Goal: Task Accomplishment & Management: Manage account settings

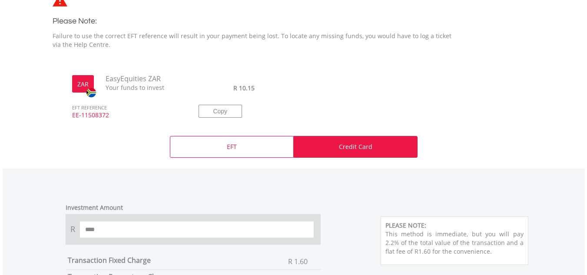
scroll to position [304, 0]
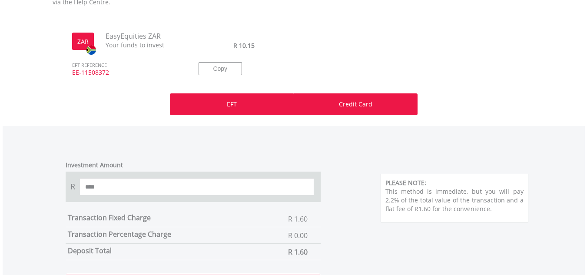
click at [225, 110] on div "EFT" at bounding box center [232, 104] width 124 height 22
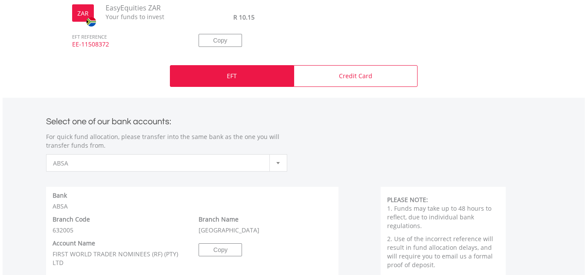
scroll to position [348, 0]
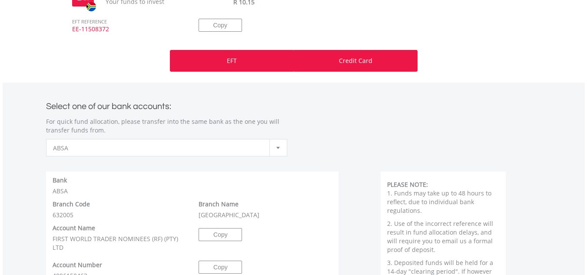
click at [332, 71] on div "Credit Card" at bounding box center [356, 61] width 124 height 22
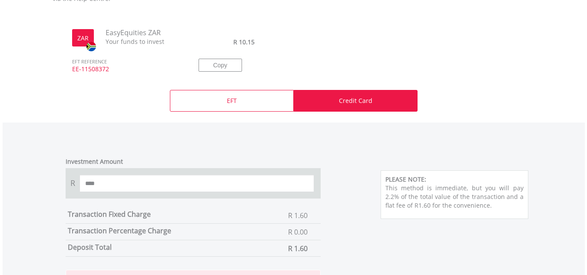
scroll to position [304, 0]
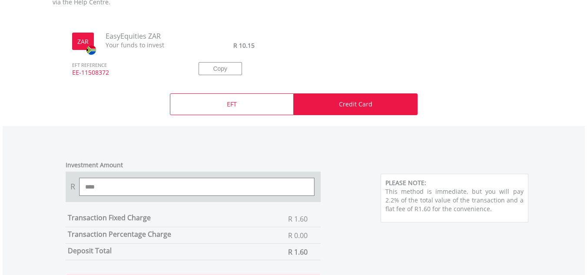
click at [137, 185] on input "****" at bounding box center [196, 186] width 235 height 17
type input "*"
type input "*****"
click at [332, 204] on div "Investment Amount R ***** Transaction Fixed Charge R 1.60 Transaction Percentag…" at bounding box center [193, 249] width 281 height 195
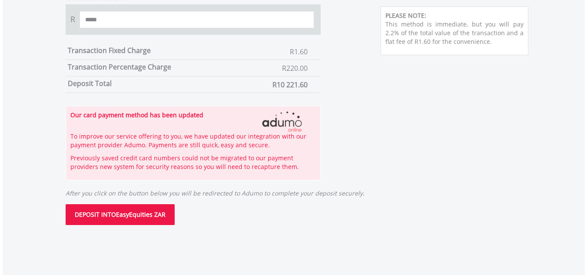
scroll to position [521, 0]
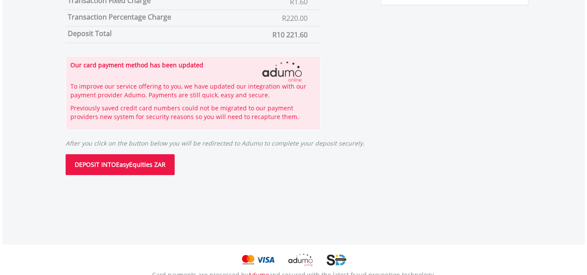
click at [122, 162] on button "DEPOSIT INTO EasyEquities ZAR" at bounding box center [120, 164] width 109 height 21
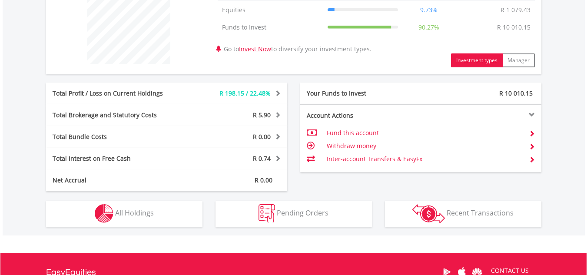
scroll to position [391, 0]
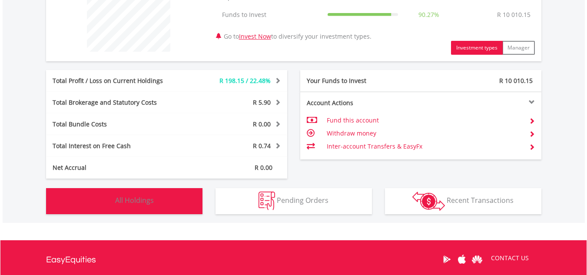
click at [160, 201] on button "Holdings All Holdings" at bounding box center [124, 201] width 156 height 26
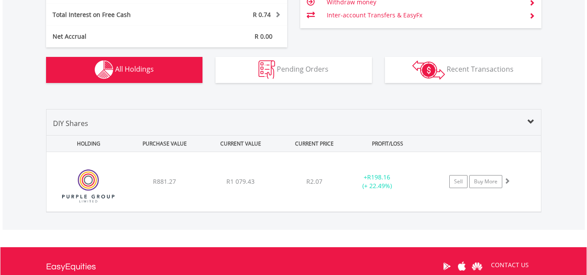
scroll to position [605, 0]
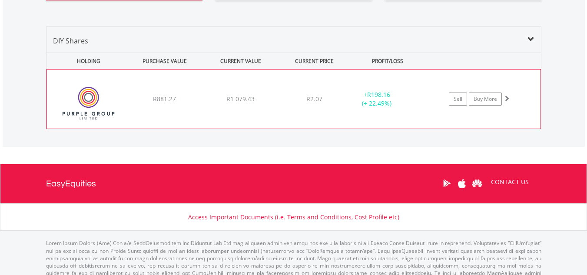
click at [406, 119] on div "﻿ Purple Group Limited R881.27 R1 079.43 R2.07 + R198.16 (+ 22.49%) Sell Buy Mo…" at bounding box center [293, 99] width 493 height 59
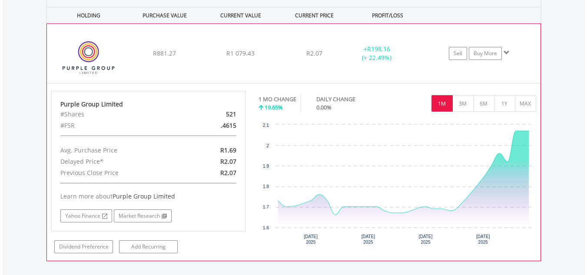
scroll to position [648, 0]
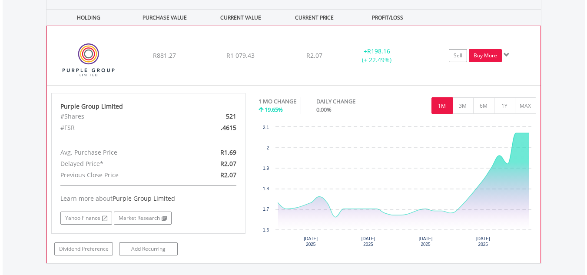
click at [489, 58] on link "Buy More" at bounding box center [485, 55] width 33 height 13
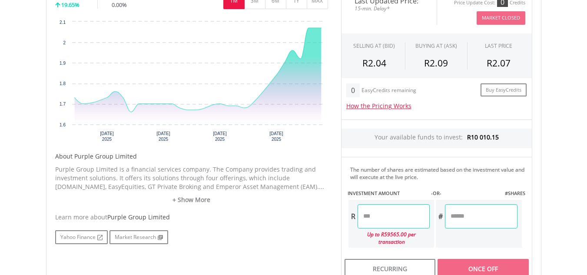
scroll to position [348, 0]
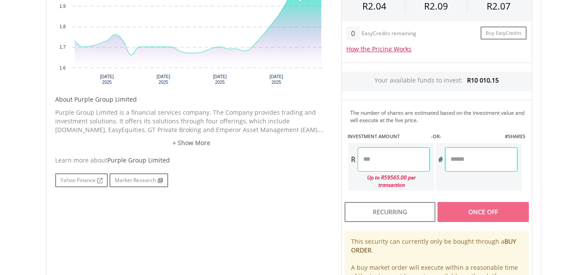
click at [390, 166] on input "number" at bounding box center [394, 159] width 72 height 24
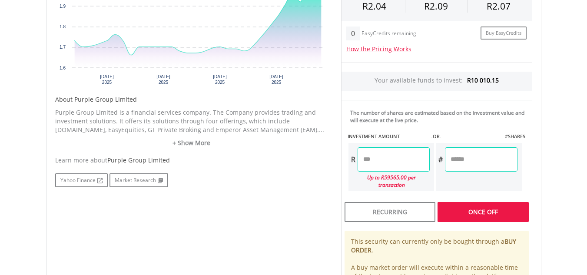
click at [463, 174] on div "Last Updated Price: 15-min. Delay* Price Update Cost: 0 Credits Market Closed S…" at bounding box center [436, 128] width 204 height 394
type input "********"
type input "*********"
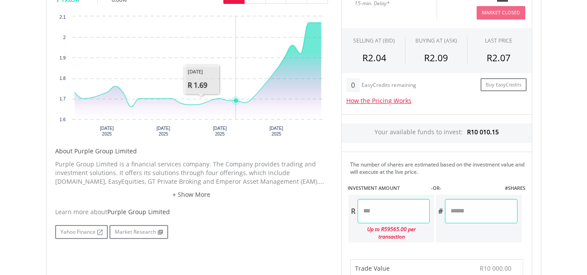
scroll to position [130, 0]
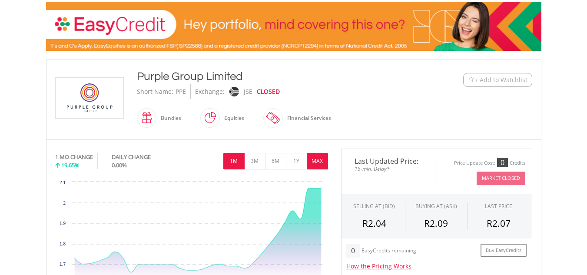
click at [320, 159] on button "MAX" at bounding box center [317, 161] width 21 height 17
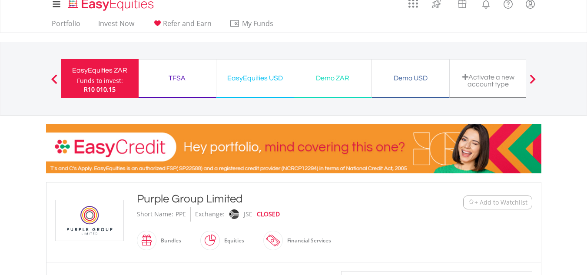
scroll to position [0, 0]
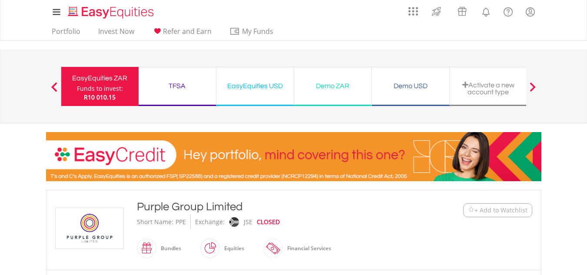
click at [86, 86] on div "Funds to invest:" at bounding box center [100, 88] width 46 height 9
click at [189, 87] on div "TFSA" at bounding box center [177, 86] width 67 height 12
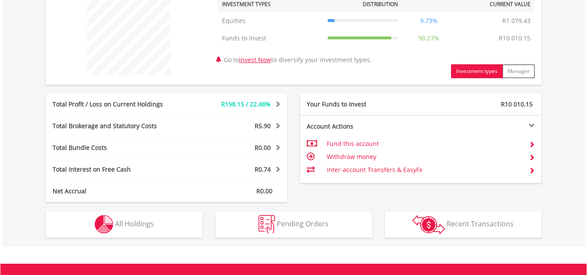
scroll to position [348, 0]
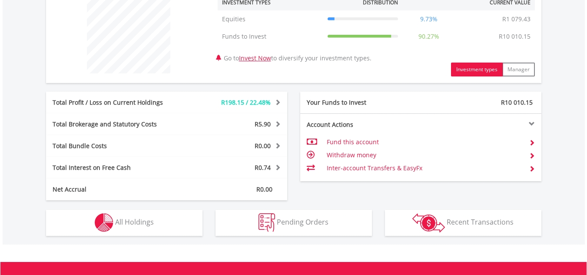
click at [378, 166] on td "Inter-account Transfers & EasyFx" at bounding box center [424, 168] width 195 height 13
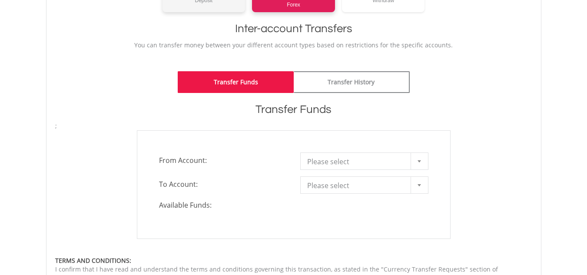
scroll to position [174, 0]
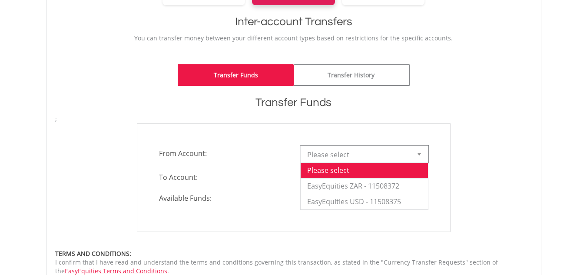
click at [335, 155] on span "Please select" at bounding box center [357, 154] width 101 height 17
click at [338, 186] on li "EasyEquities ZAR - 11508372" at bounding box center [364, 186] width 127 height 16
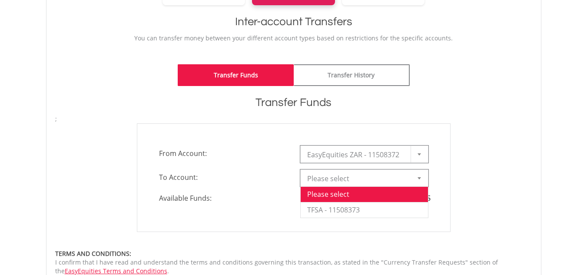
click at [340, 174] on span "Please select" at bounding box center [357, 178] width 101 height 17
click at [344, 207] on li "TFSA - 11508373" at bounding box center [364, 210] width 127 height 16
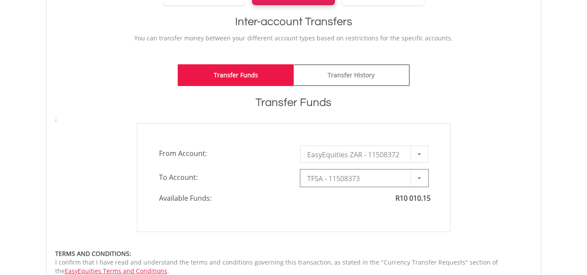
type input "*"
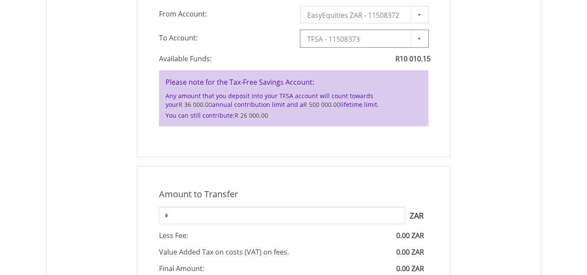
scroll to position [348, 0]
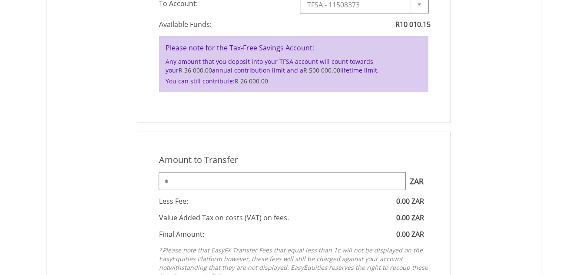
click at [219, 182] on input "*" at bounding box center [282, 180] width 246 height 17
type input "****"
click at [406, 161] on div "Amount to Transfer" at bounding box center [293, 160] width 282 height 13
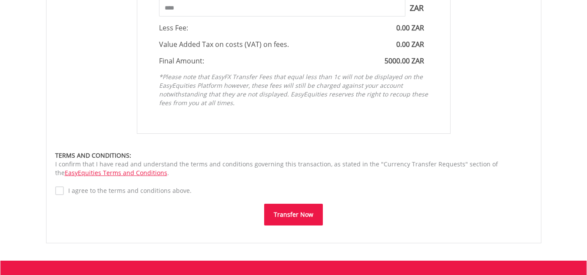
scroll to position [521, 0]
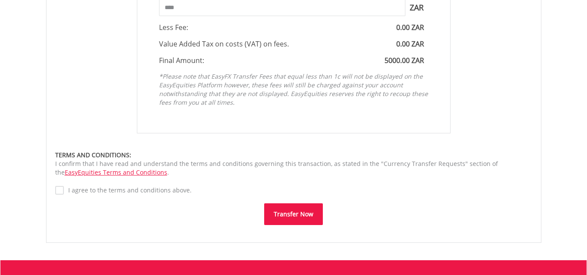
click at [103, 197] on div "Amount to Transfer 1 ZAR = 1.0000 ZAR **** ZAR You can transfer funds into your…" at bounding box center [293, 91] width 477 height 267
click at [108, 191] on label "I agree to the terms and conditions above." at bounding box center [128, 190] width 128 height 9
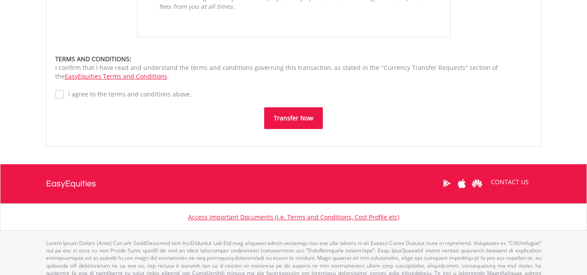
scroll to position [632, 0]
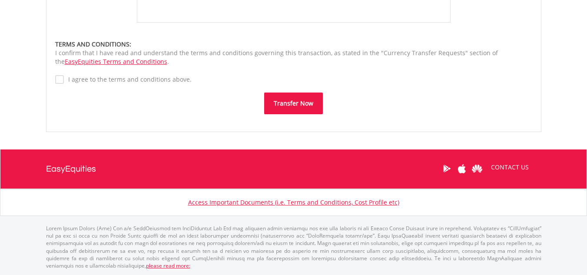
click at [298, 108] on button "Transfer Now" at bounding box center [293, 104] width 59 height 22
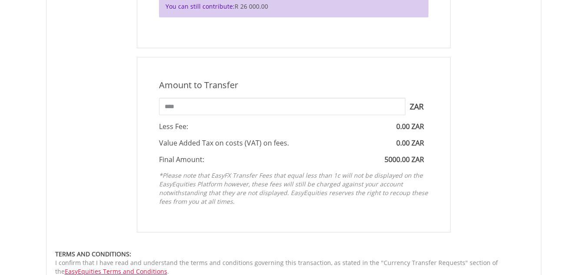
scroll to position [415, 0]
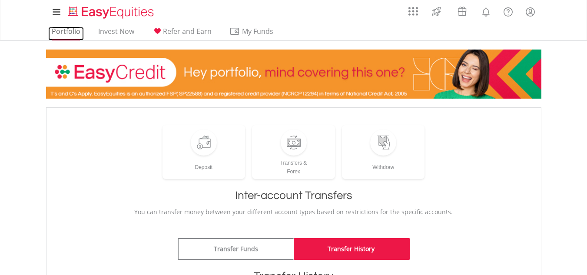
click at [73, 31] on link "Portfolio" at bounding box center [66, 33] width 36 height 13
